Goal: Information Seeking & Learning: Learn about a topic

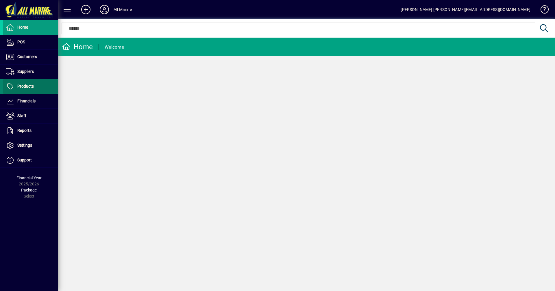
click at [38, 89] on span at bounding box center [30, 87] width 55 height 14
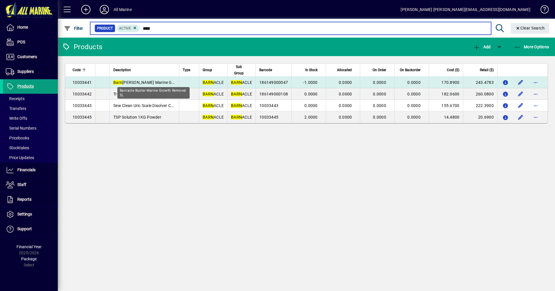
type input "****"
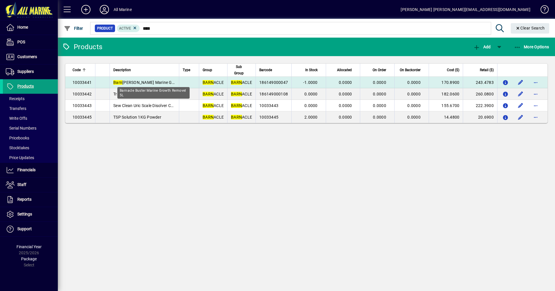
click at [142, 80] on span "Barn [PERSON_NAME] Marine Growth Removel 5L" at bounding box center [159, 82] width 92 height 5
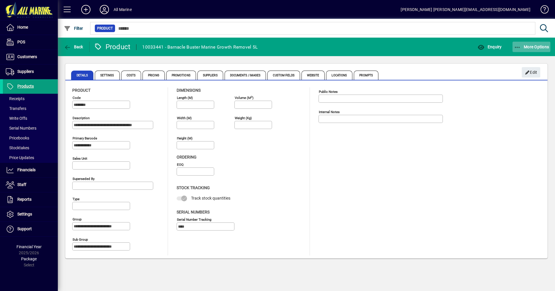
click at [520, 49] on icon "button" at bounding box center [517, 48] width 7 height 6
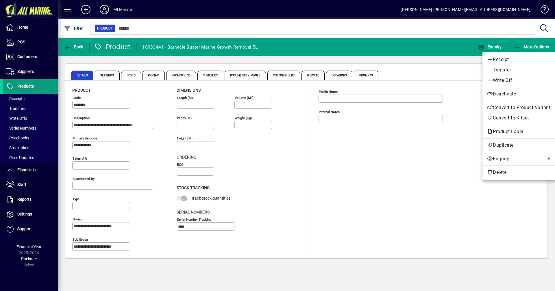
click at [130, 75] on div at bounding box center [277, 145] width 555 height 291
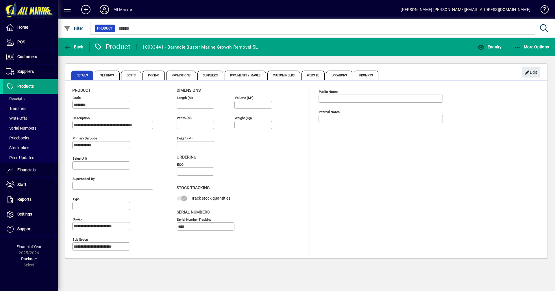
click at [130, 75] on span "Costs" at bounding box center [131, 75] width 20 height 9
